Goal: Information Seeking & Learning: Understand process/instructions

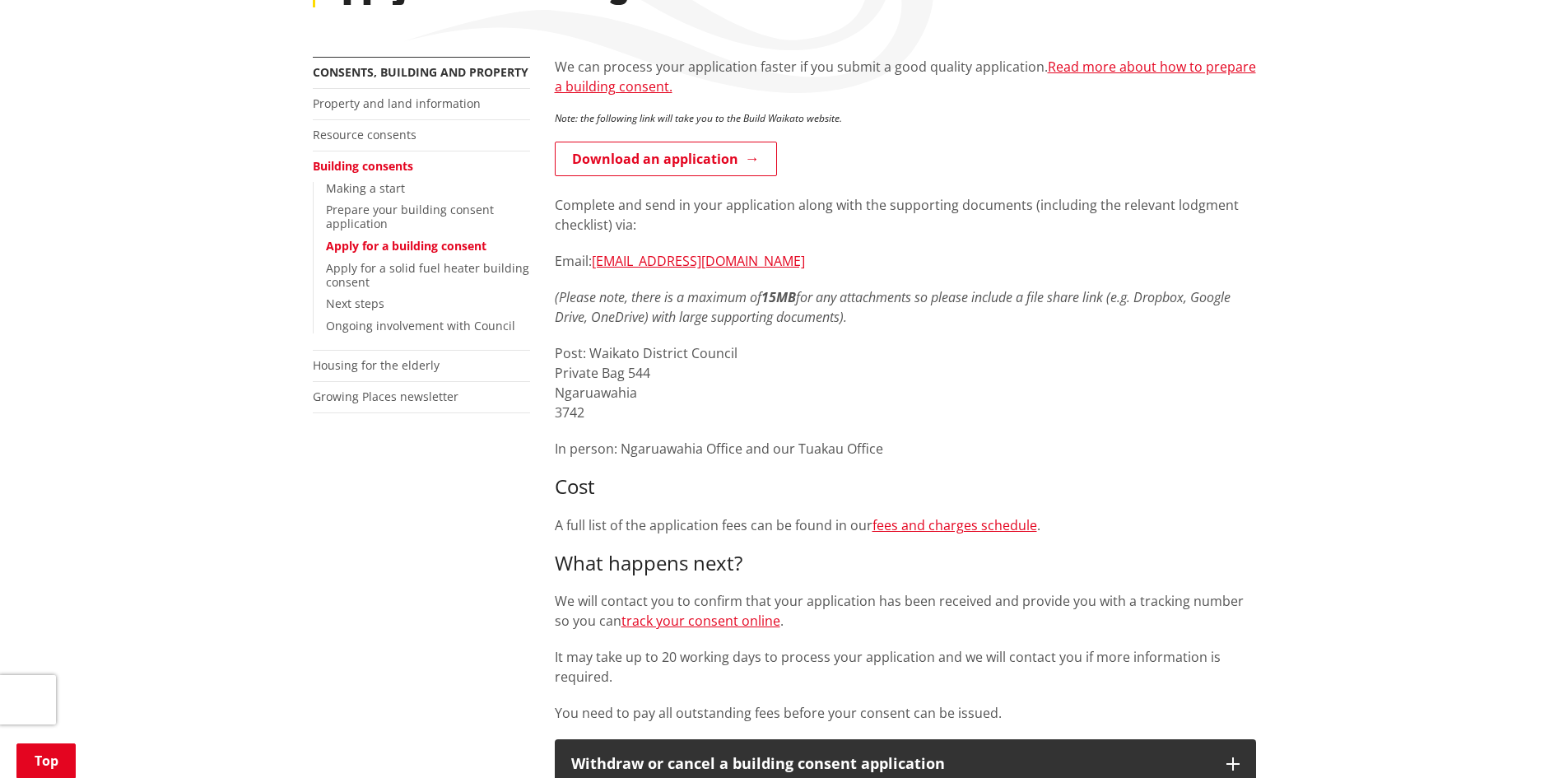
scroll to position [247, 0]
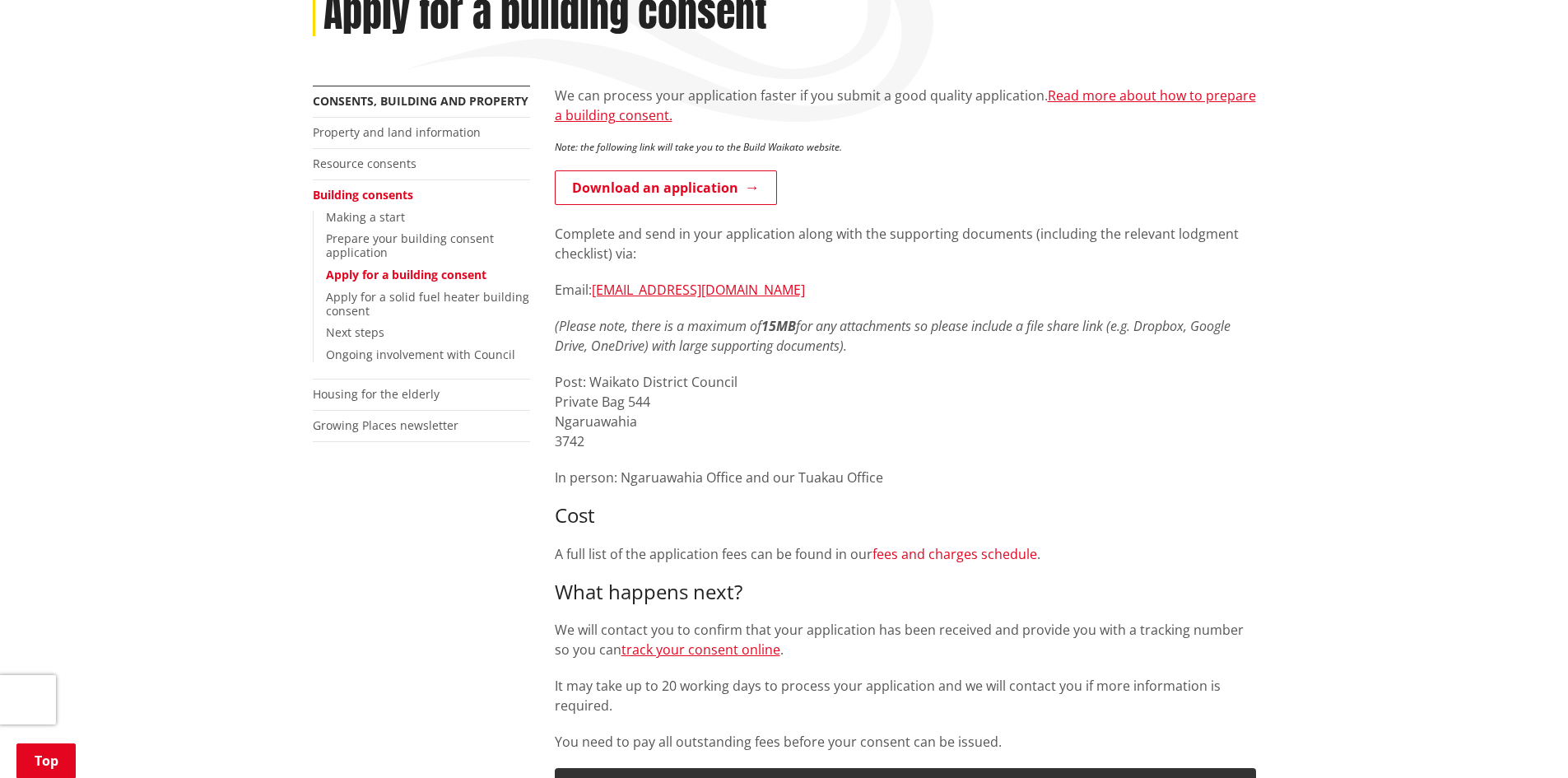
click at [937, 555] on link "fees and charges schedule" at bounding box center [954, 553] width 164 height 18
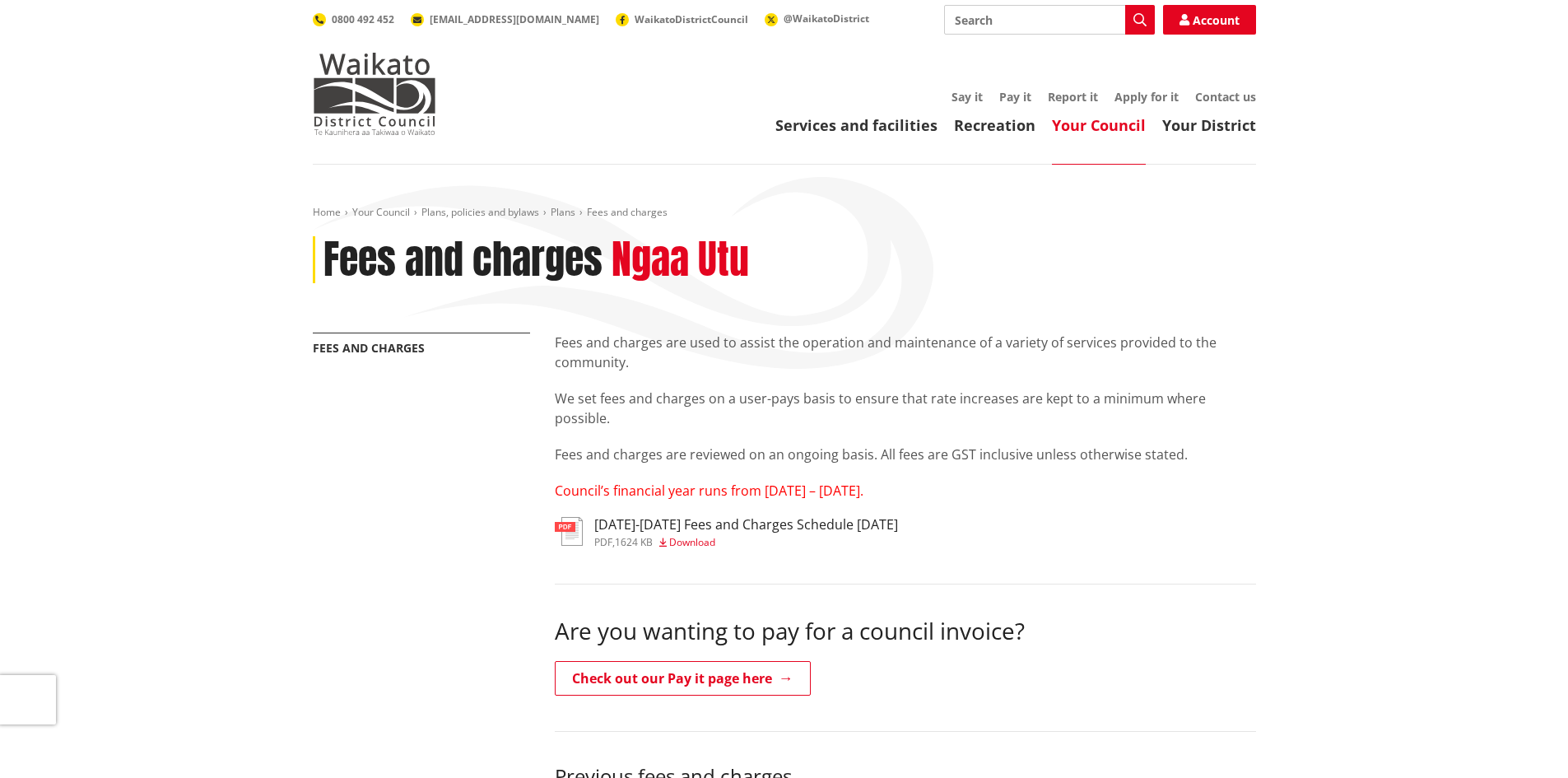
scroll to position [83, 0]
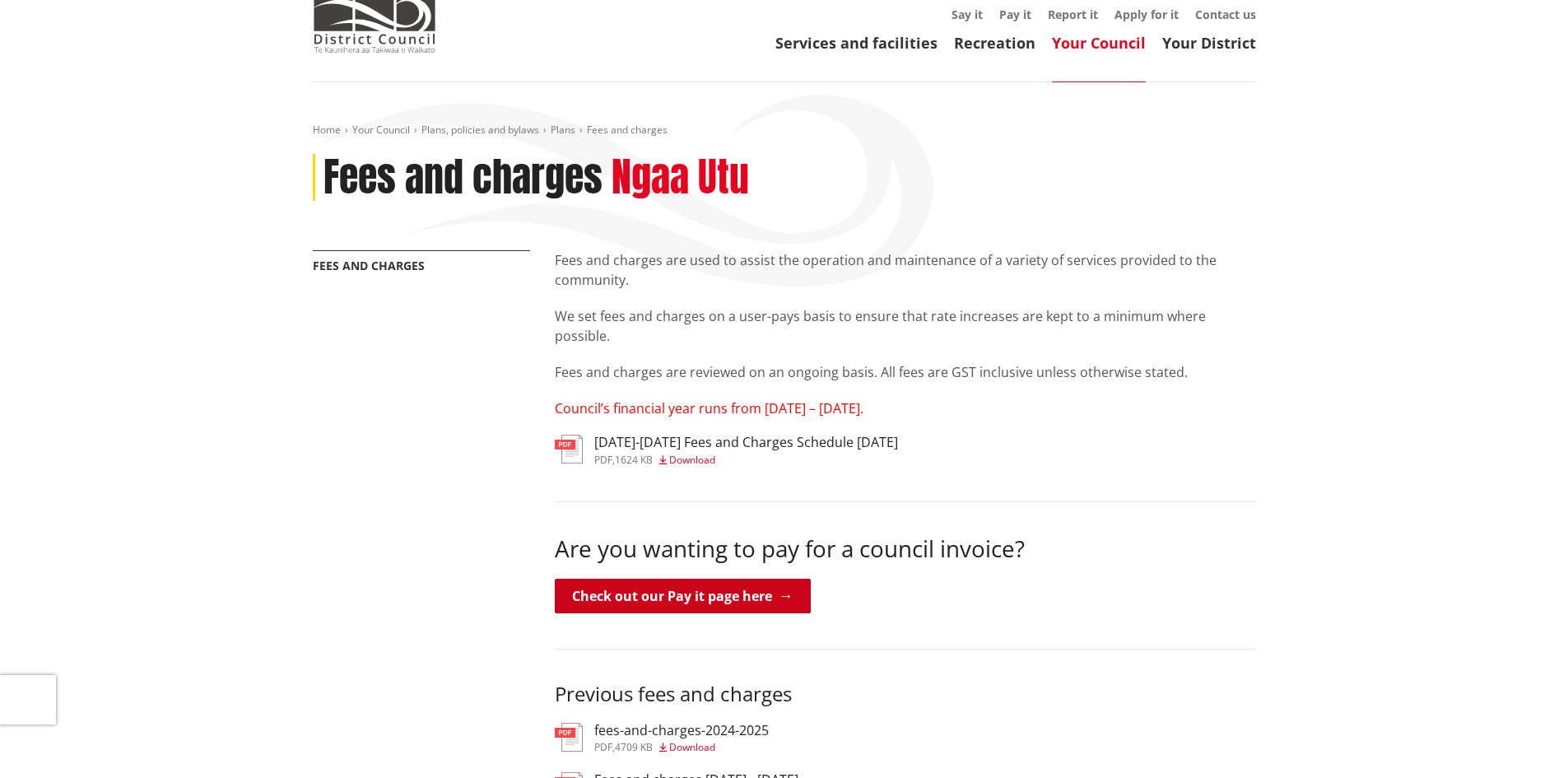
click at [750, 604] on link "Check out our Pay it page here" at bounding box center [683, 596] width 256 height 34
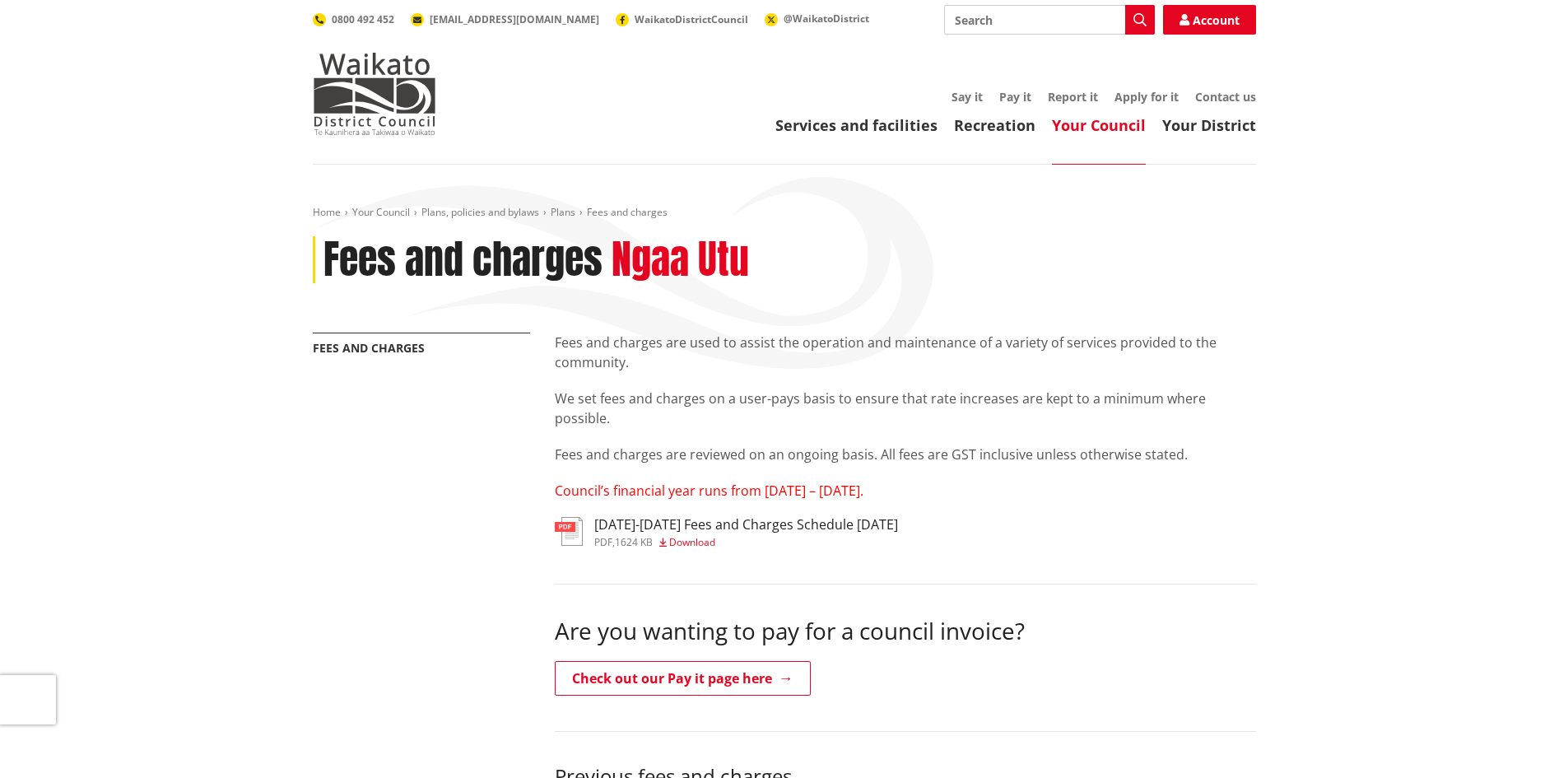
scroll to position [83, 0]
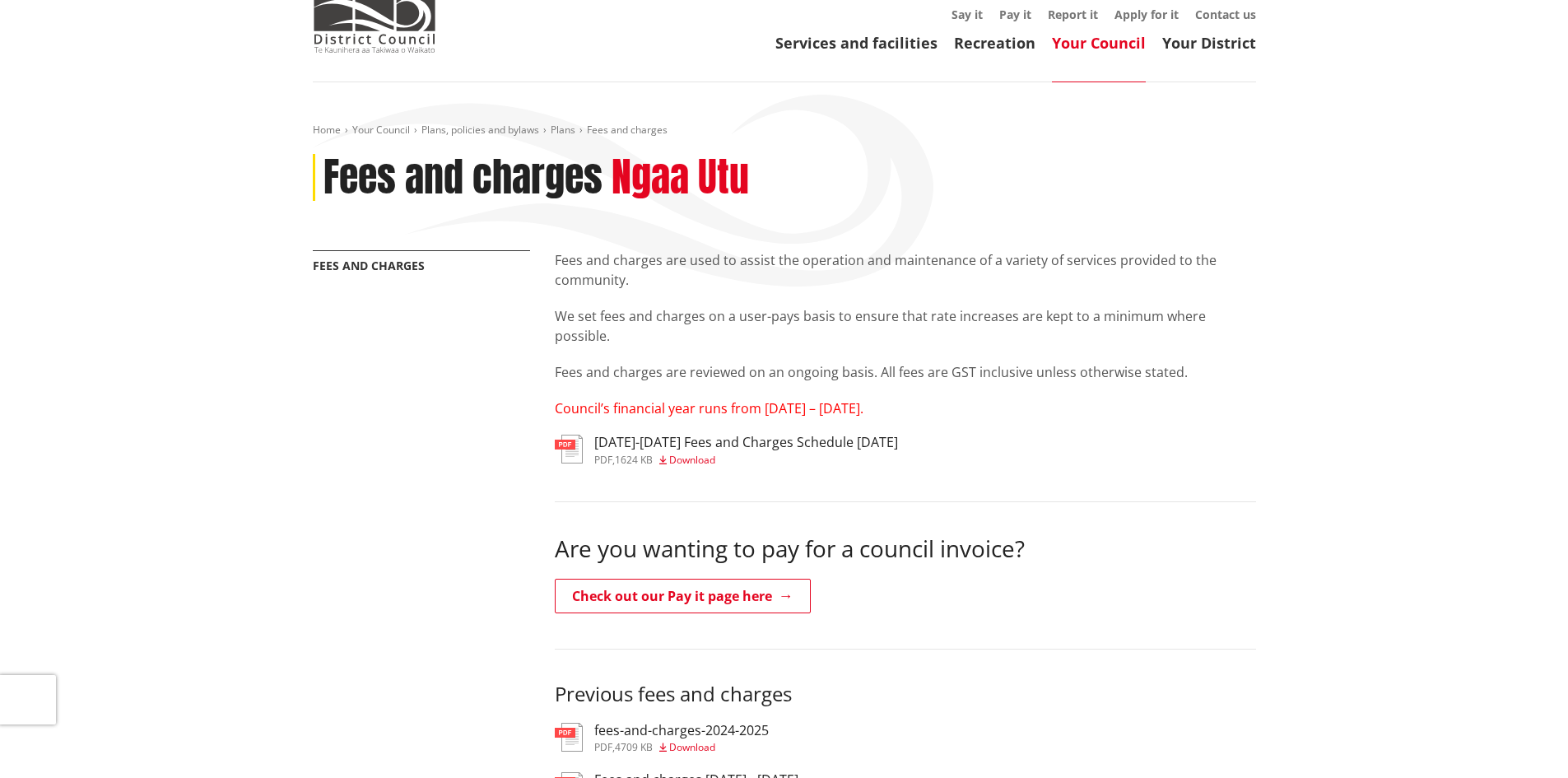
click at [783, 444] on h3 "[DATE]-[DATE] Fees and Charges Schedule [DATE]" at bounding box center [746, 442] width 304 height 16
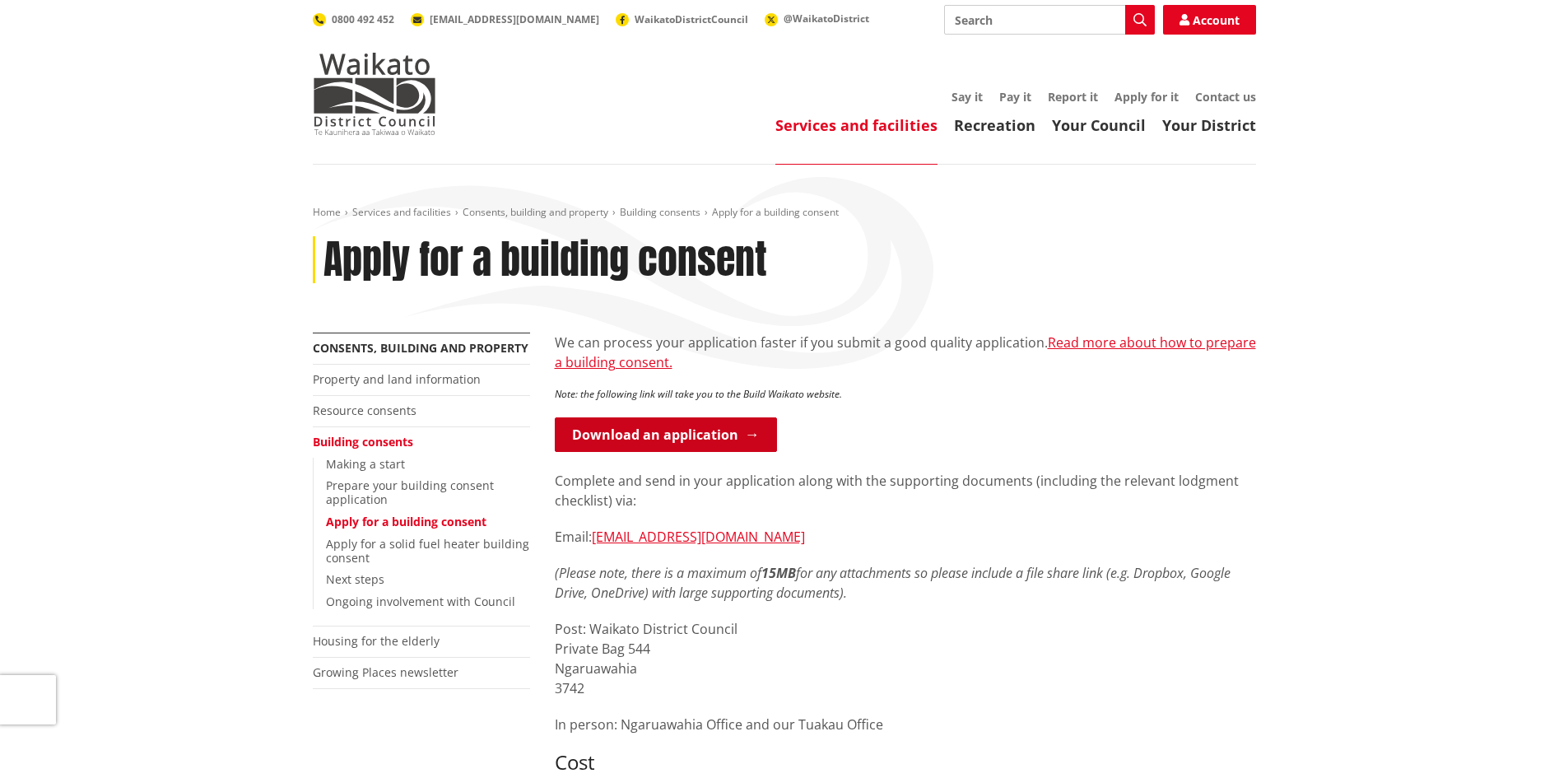
click at [709, 433] on link "Download an application" at bounding box center [666, 434] width 222 height 34
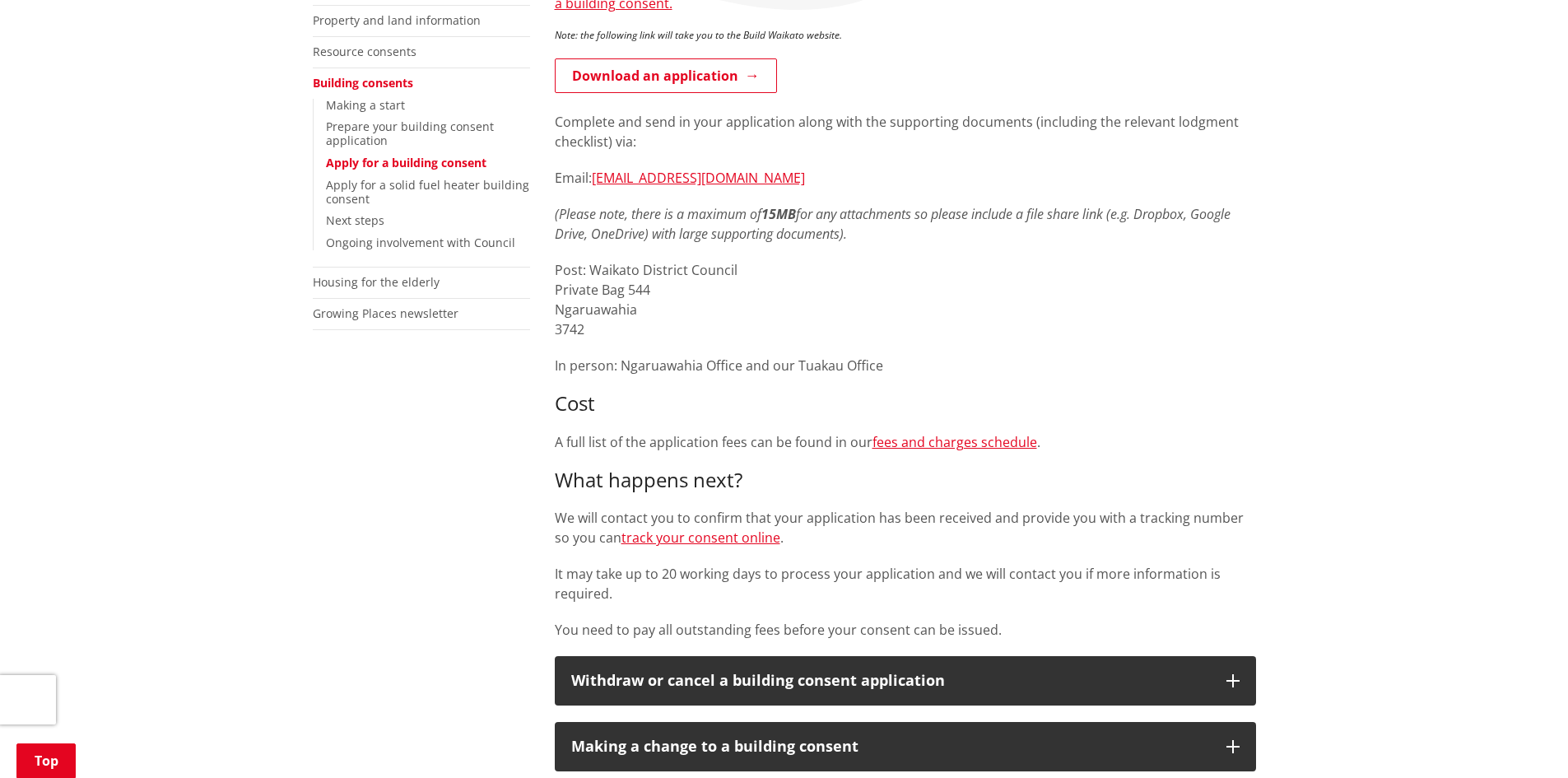
scroll to position [329, 0]
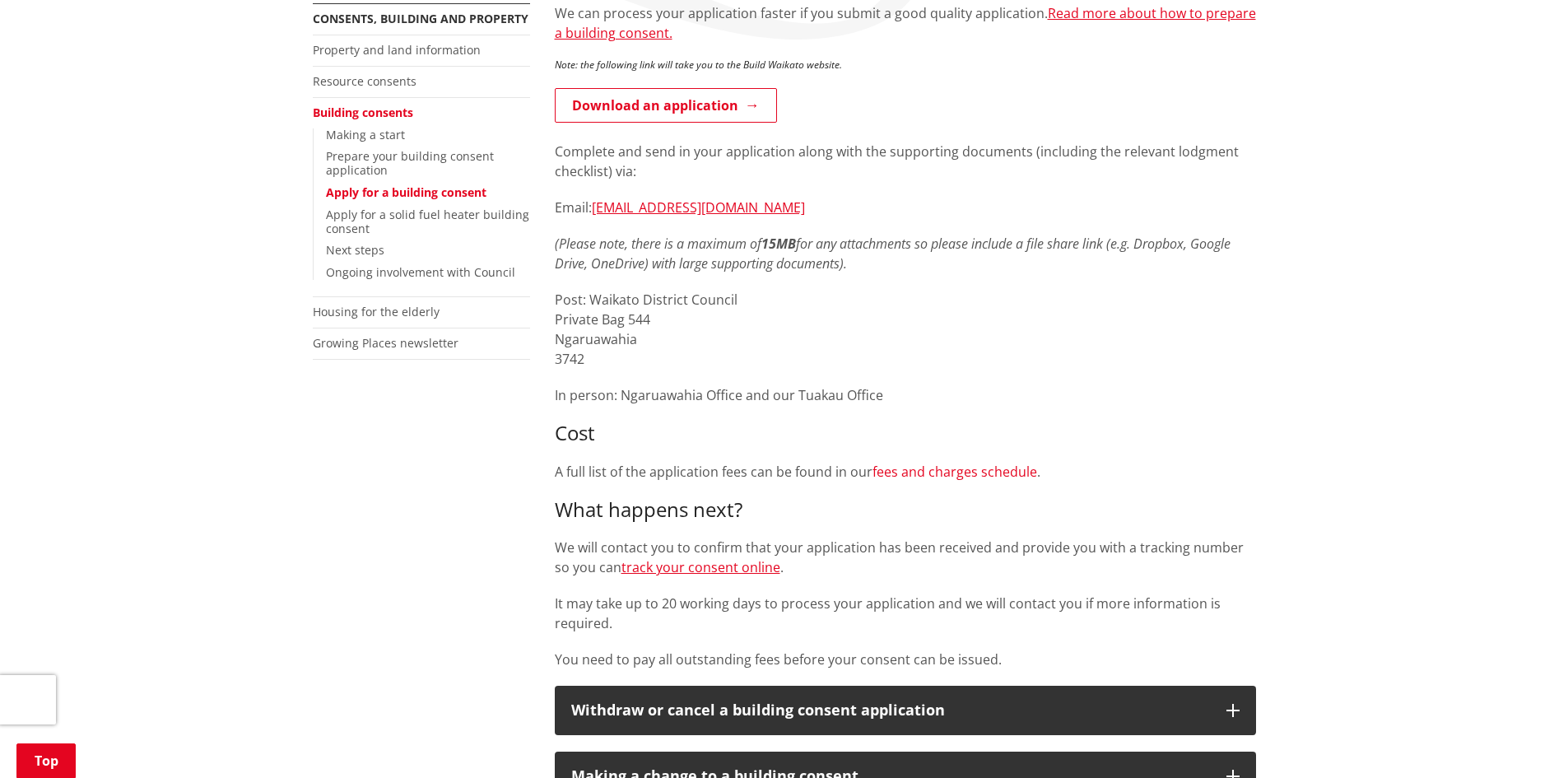
click at [967, 475] on link "fees and charges schedule" at bounding box center [954, 472] width 164 height 18
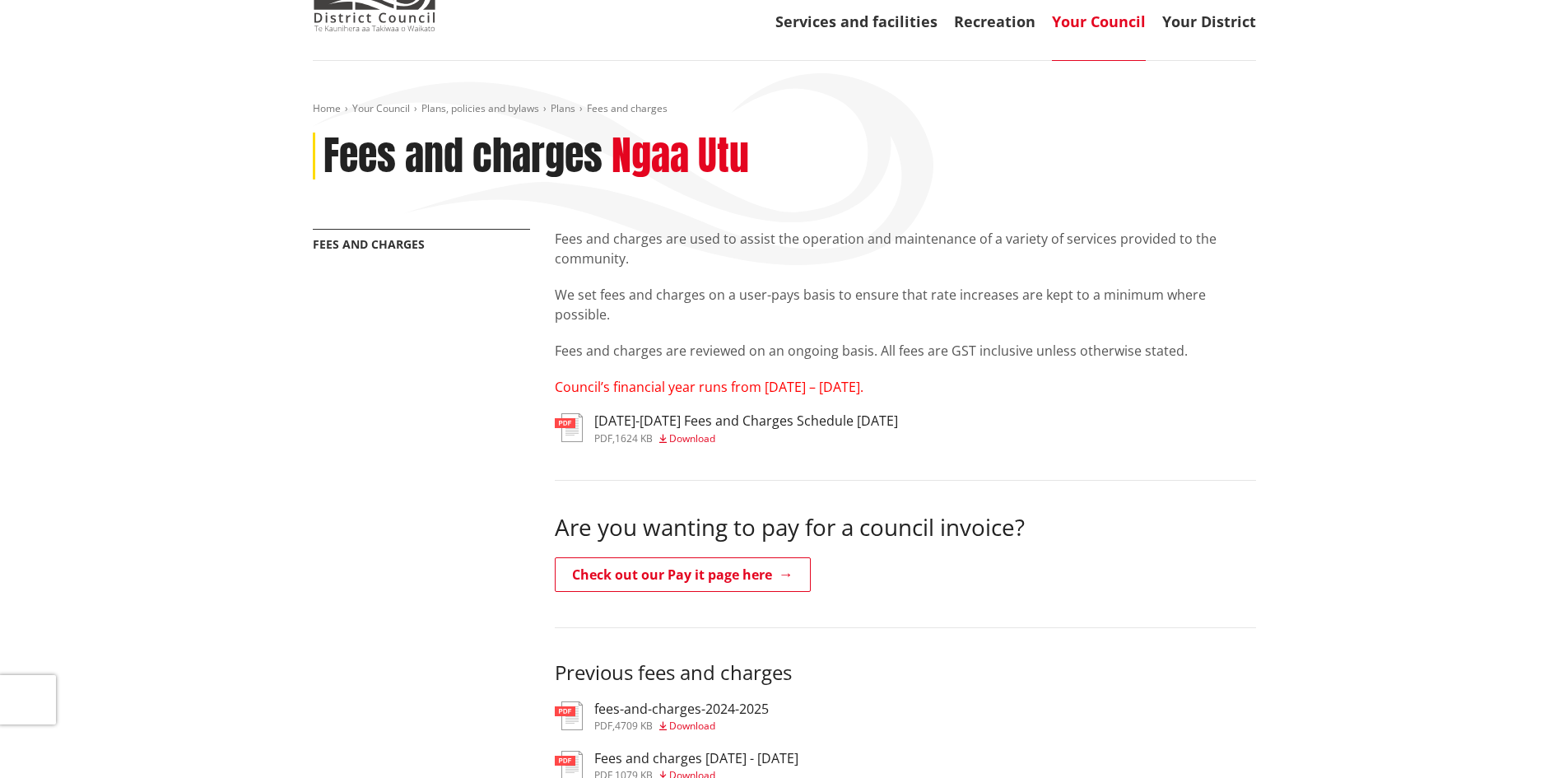
scroll to position [83, 0]
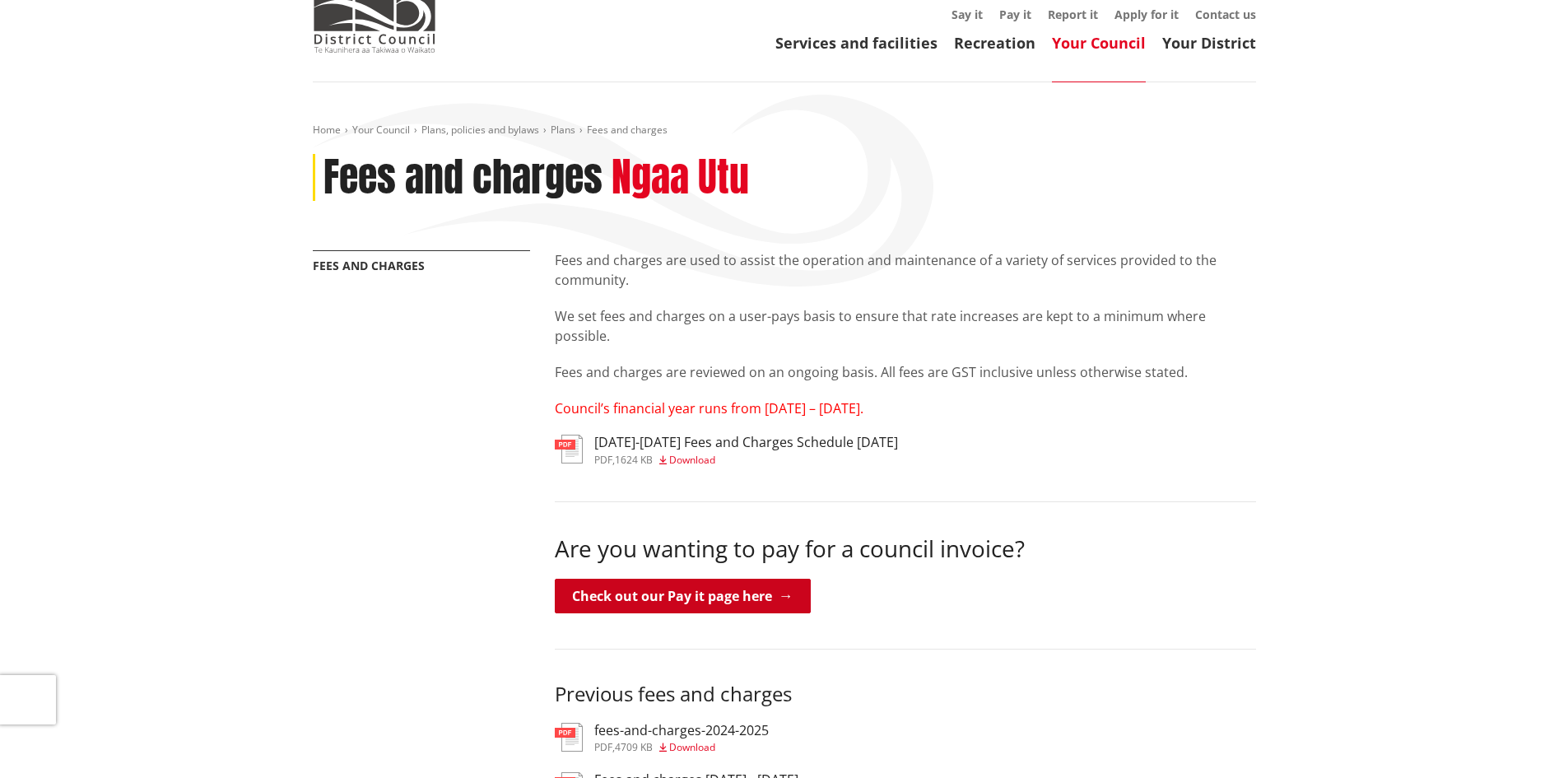
click at [662, 590] on link "Check out our Pay it page here" at bounding box center [683, 596] width 256 height 34
